Goal: Transaction & Acquisition: Download file/media

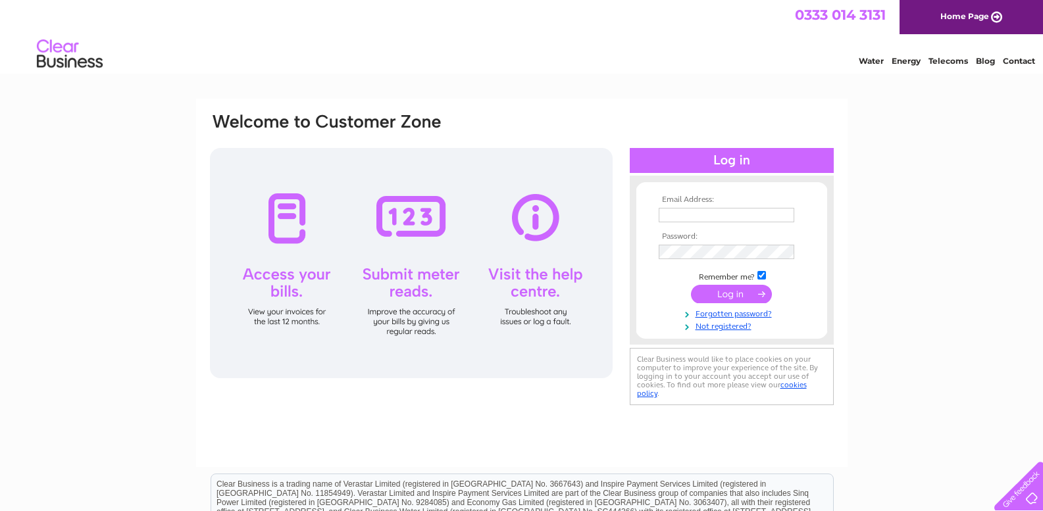
click at [742, 215] on input "text" at bounding box center [727, 215] width 136 height 14
type input "marfan6968@aol.com"
click at [736, 293] on input "submit" at bounding box center [731, 294] width 81 height 18
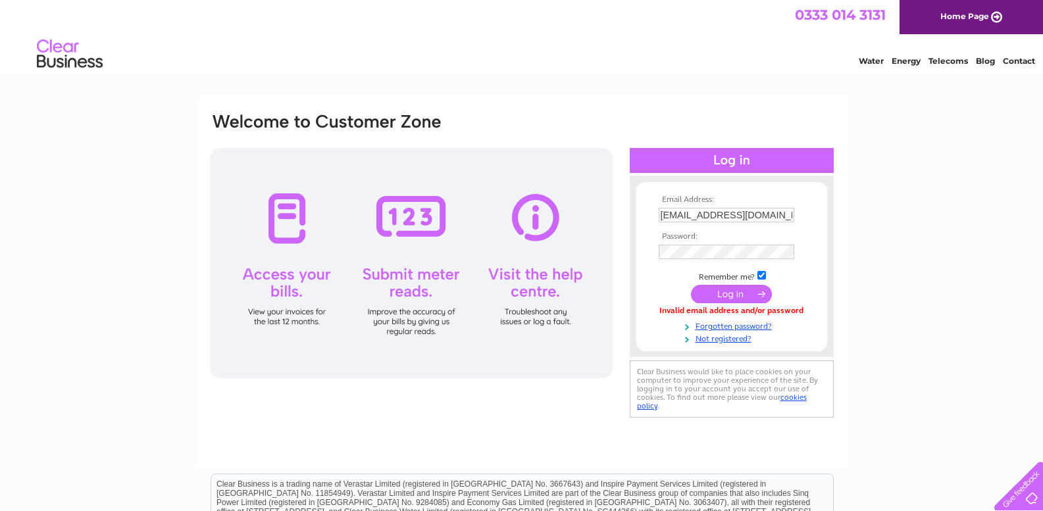
click at [744, 295] on input "submit" at bounding box center [731, 294] width 81 height 18
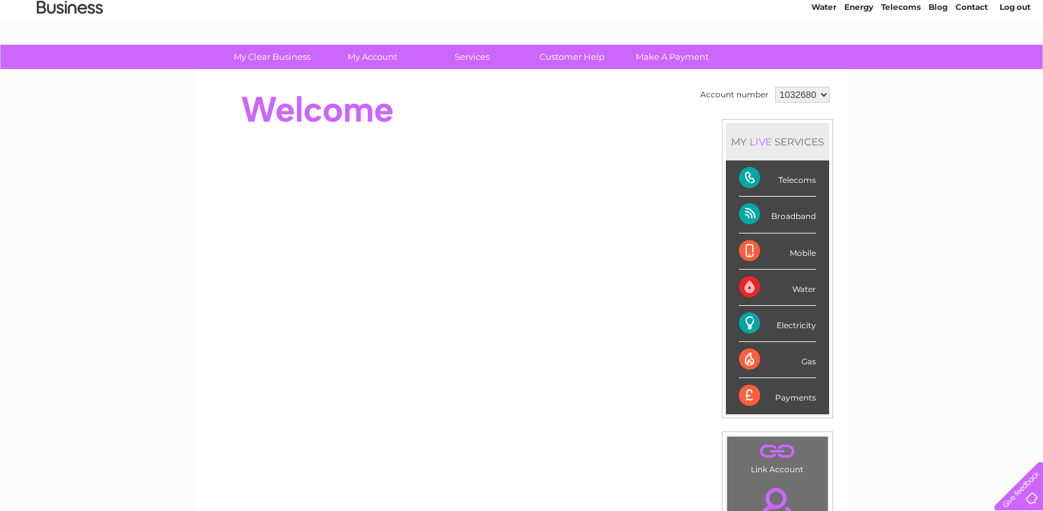
scroll to position [55, 0]
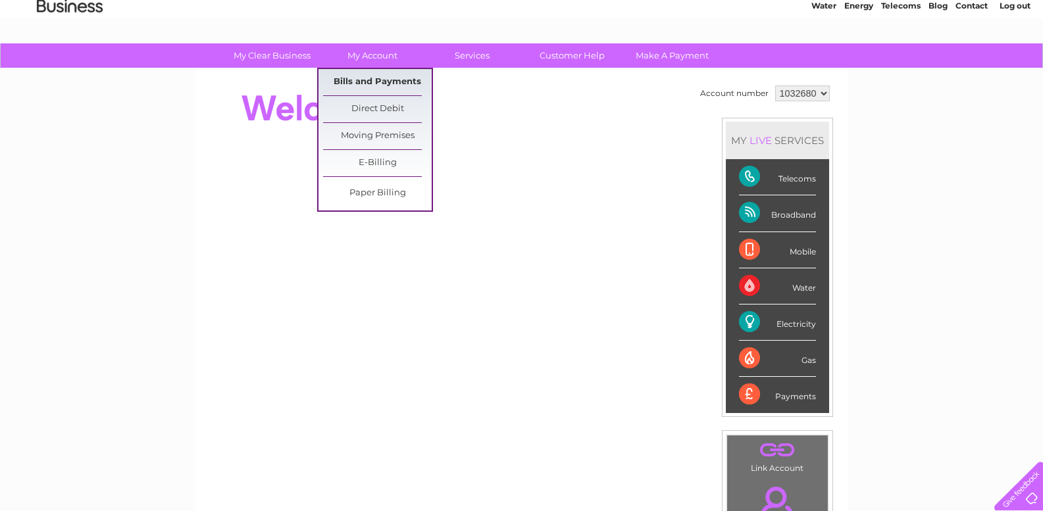
click at [380, 79] on link "Bills and Payments" at bounding box center [377, 82] width 109 height 26
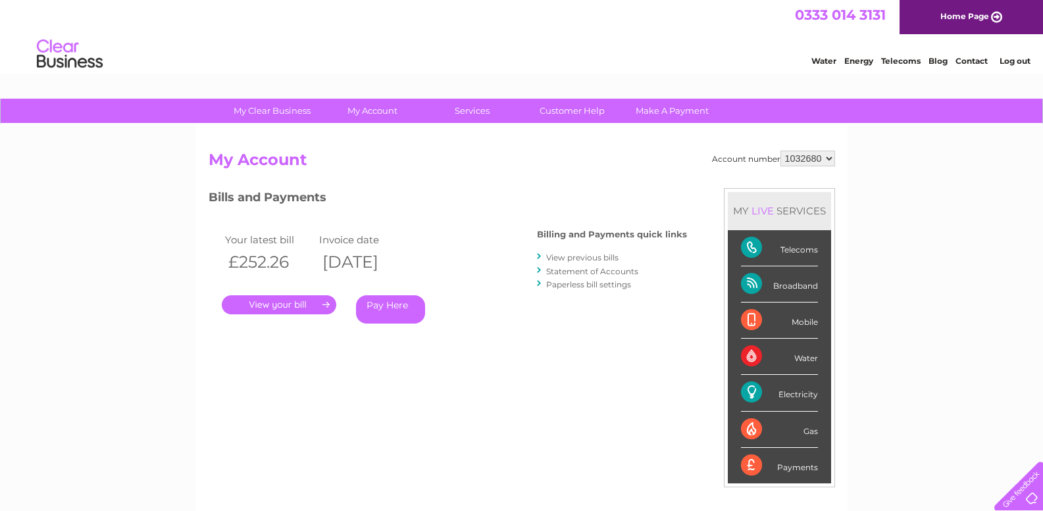
click at [578, 258] on link "View previous bills" at bounding box center [582, 258] width 72 height 10
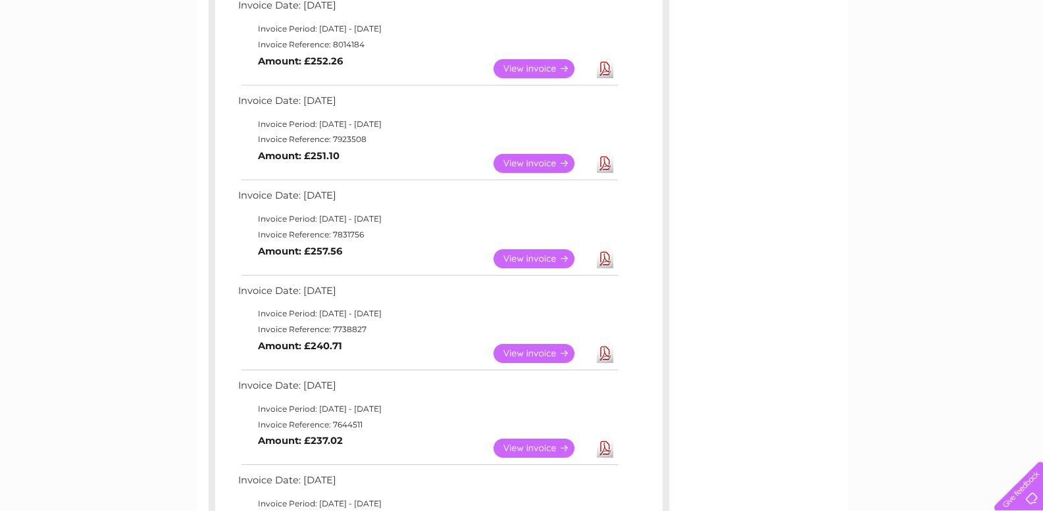
scroll to position [255, 0]
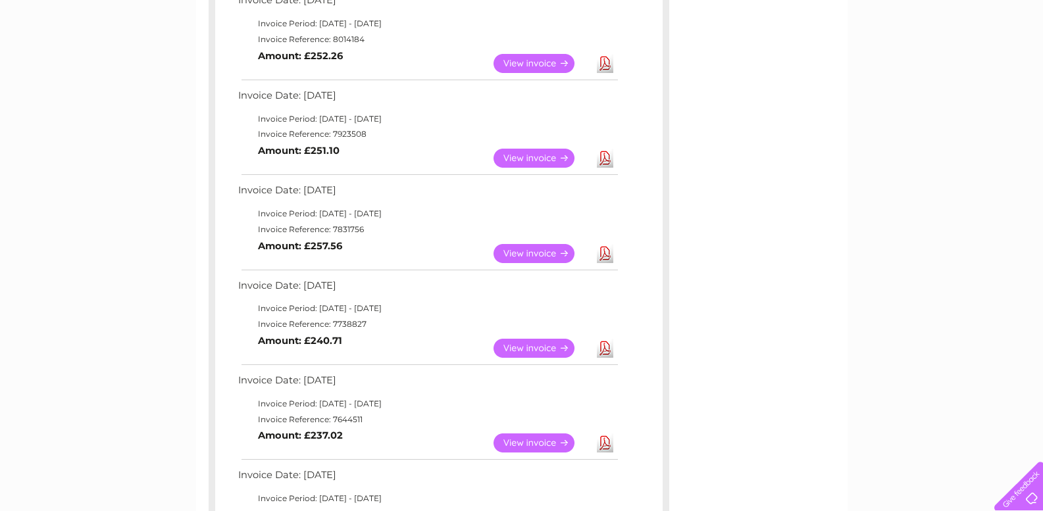
click at [605, 349] on link "Download" at bounding box center [605, 348] width 16 height 19
